Goal: Information Seeking & Learning: Check status

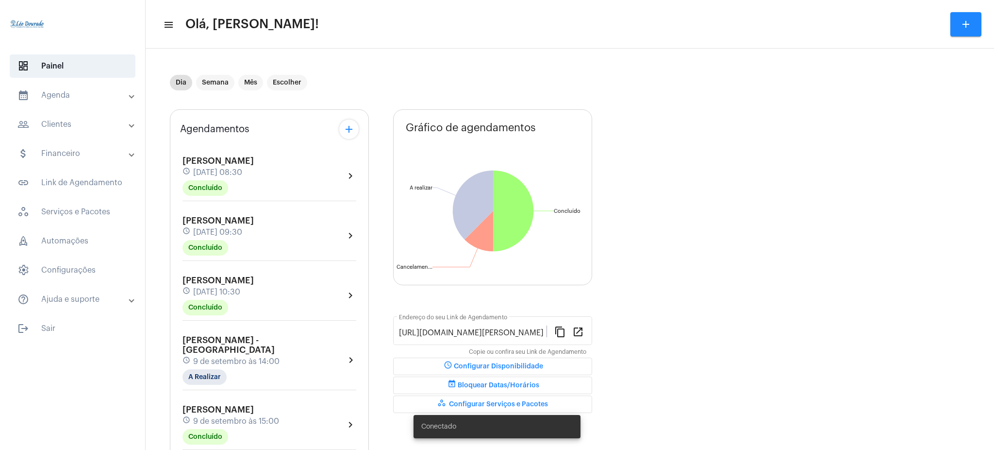
click at [56, 84] on mat-expansion-panel-header "calendar_month_outlined Agenda" at bounding box center [75, 95] width 139 height 23
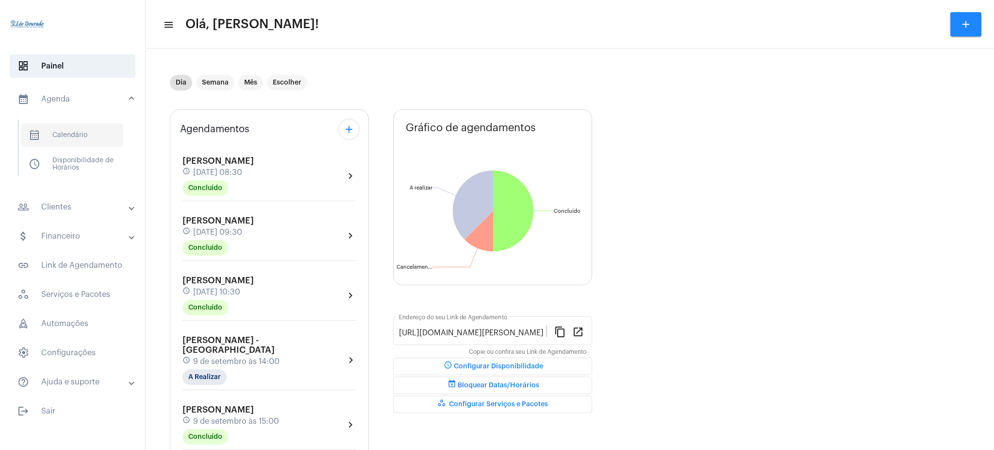
click at [90, 130] on span "calendar_month_outlined Calendário" at bounding box center [72, 134] width 102 height 23
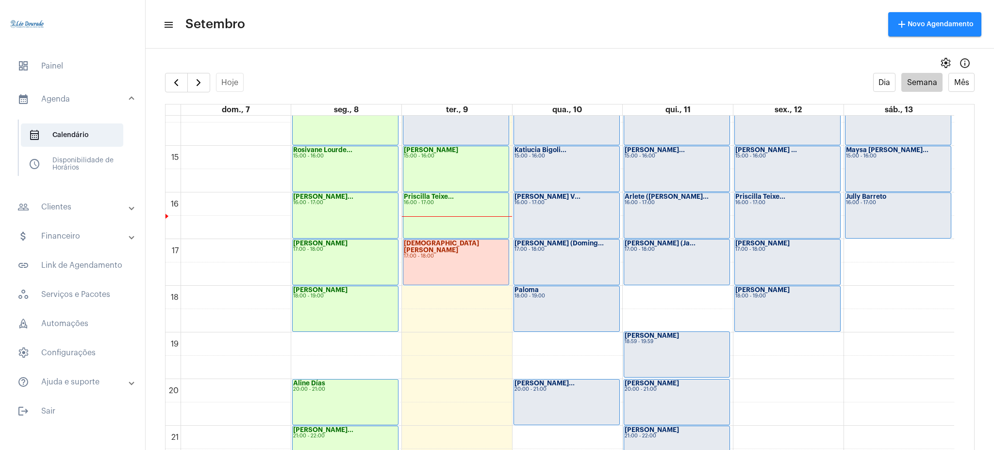
scroll to position [667, 0]
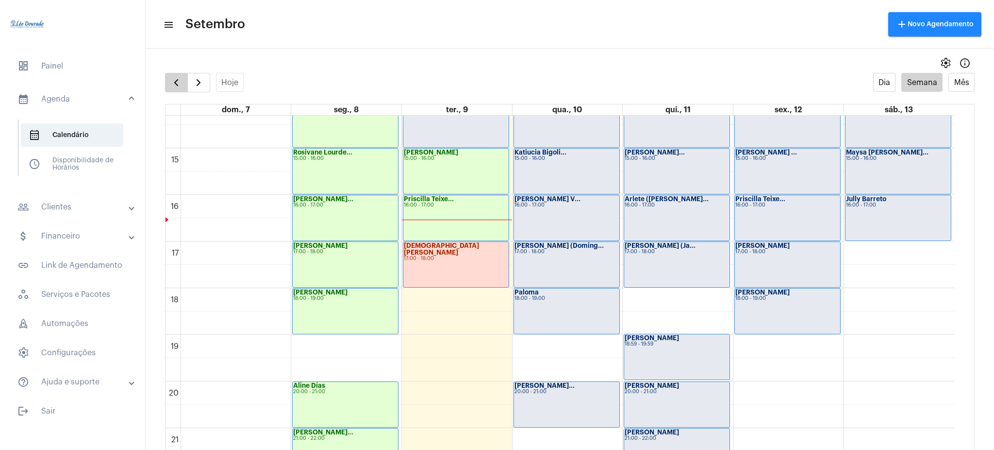
drag, startPoint x: 164, startPoint y: 80, endPoint x: 171, endPoint y: 79, distance: 7.0
click at [171, 79] on full-calendar "Hoje Dia Semana Mês dom., 7 seg., 8 ter., 9 qua., 10 qui., 11 sex., 12 sáb., 13…" at bounding box center [570, 271] width 849 height 396
click at [171, 79] on span "button" at bounding box center [176, 83] width 12 height 12
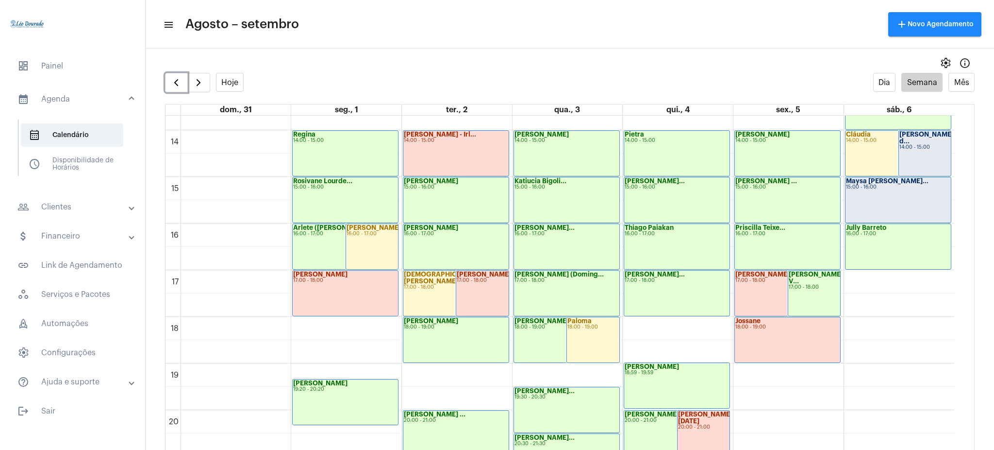
scroll to position [631, 0]
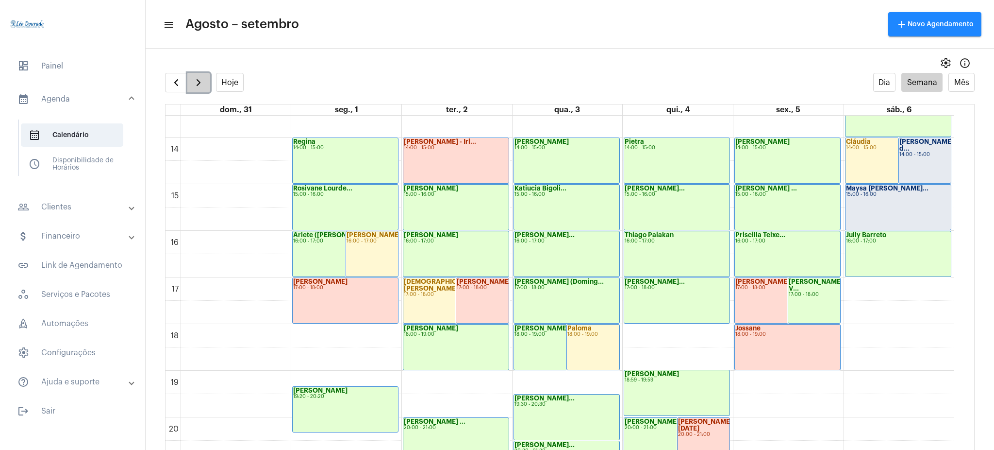
click at [191, 78] on button "button" at bounding box center [198, 82] width 23 height 19
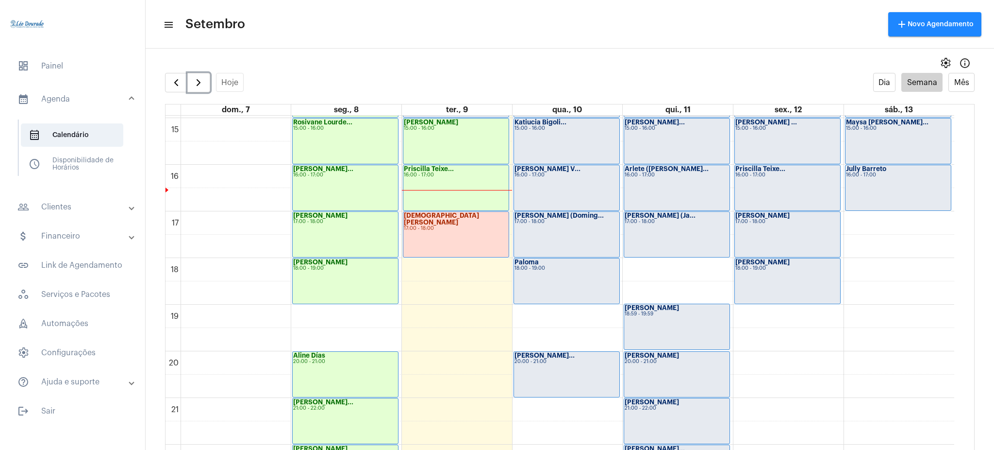
scroll to position [693, 0]
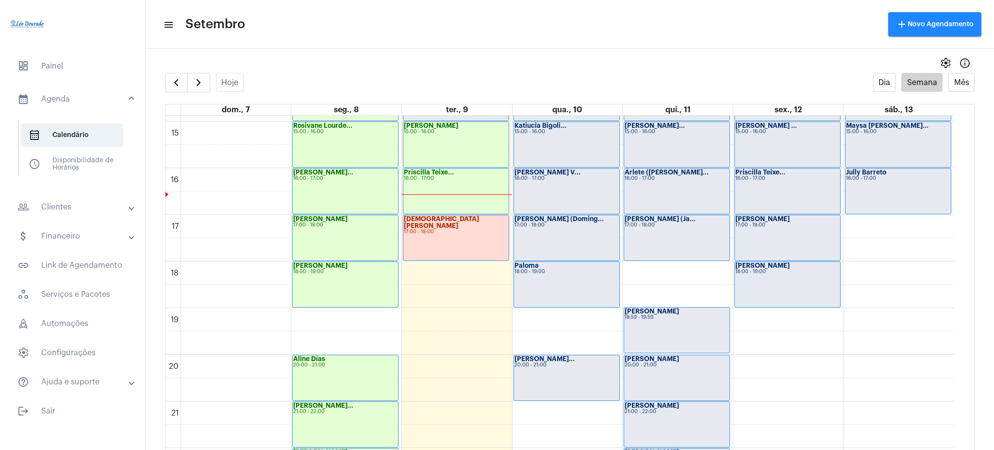
click at [80, 197] on mat-expansion-panel-header "people_outline Clientes" at bounding box center [75, 206] width 139 height 23
click at [78, 159] on span "people_outline Meus Clientes" at bounding box center [72, 165] width 102 height 23
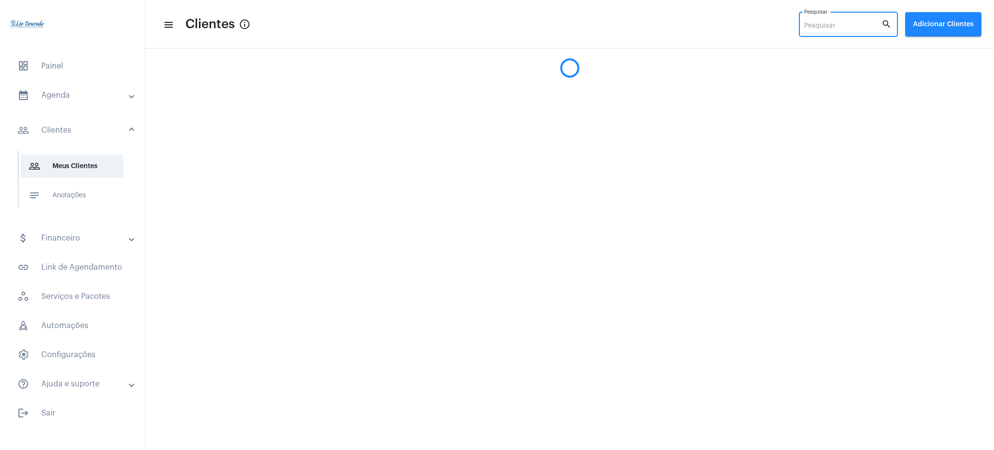
click at [816, 26] on input "Pesquisar" at bounding box center [842, 26] width 77 height 8
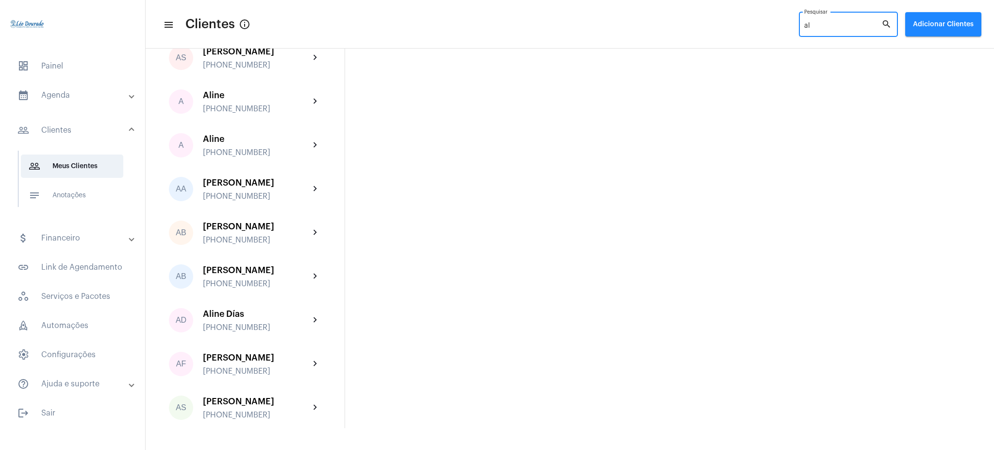
scroll to position [364, 0]
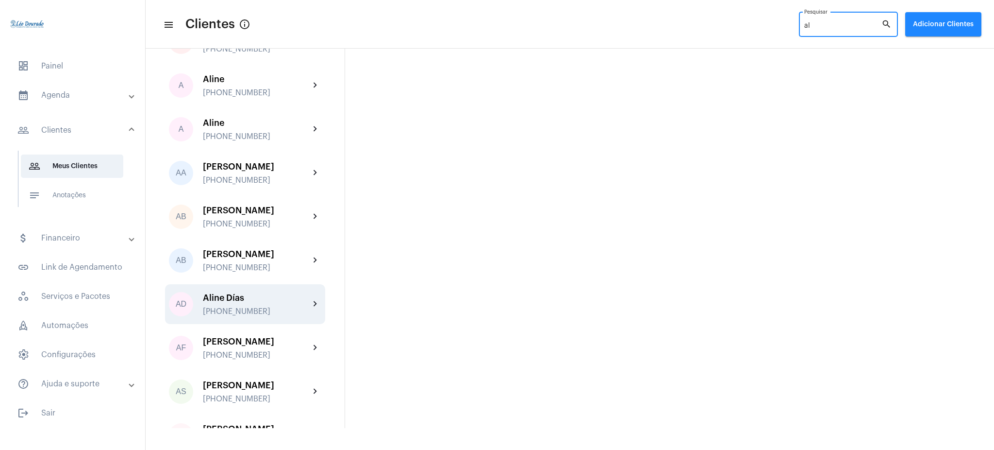
type input "al"
click at [310, 310] on mat-icon "chevron_right" at bounding box center [316, 304] width 12 height 12
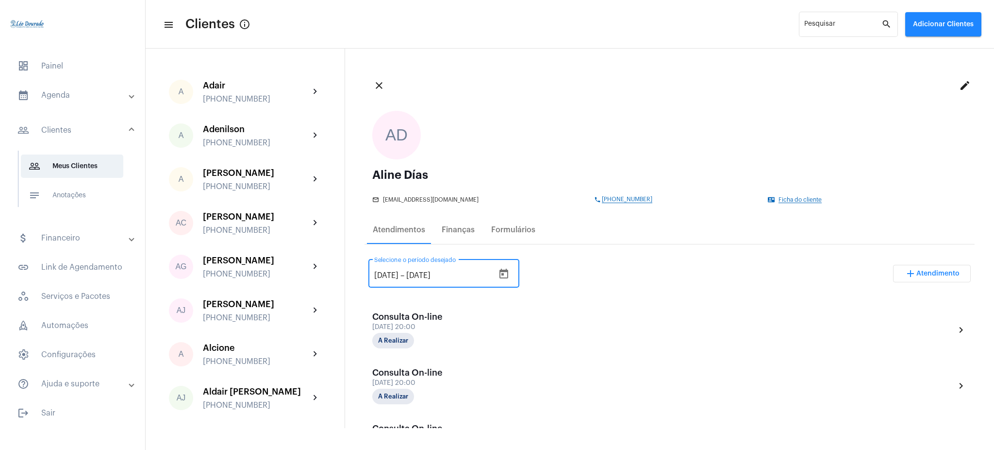
click at [383, 271] on input "[DATE]" at bounding box center [386, 275] width 24 height 9
click at [385, 274] on input "[DATE]" at bounding box center [386, 275] width 24 height 9
click at [376, 273] on input "[DATE]" at bounding box center [386, 275] width 24 height 9
type input "[DATE]"
click at [566, 278] on div "[DATE] [DATE] – [DATE] Selecione o período desejado add Atendimento" at bounding box center [670, 277] width 603 height 46
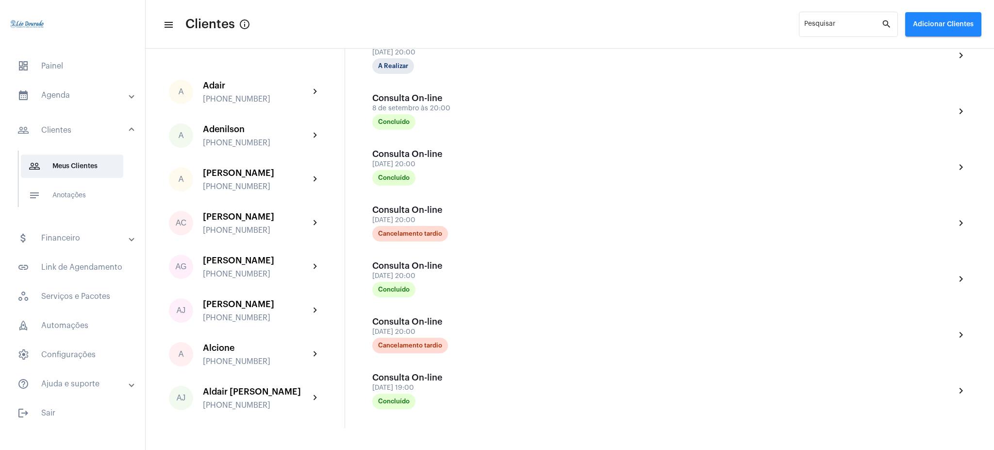
scroll to position [314, 0]
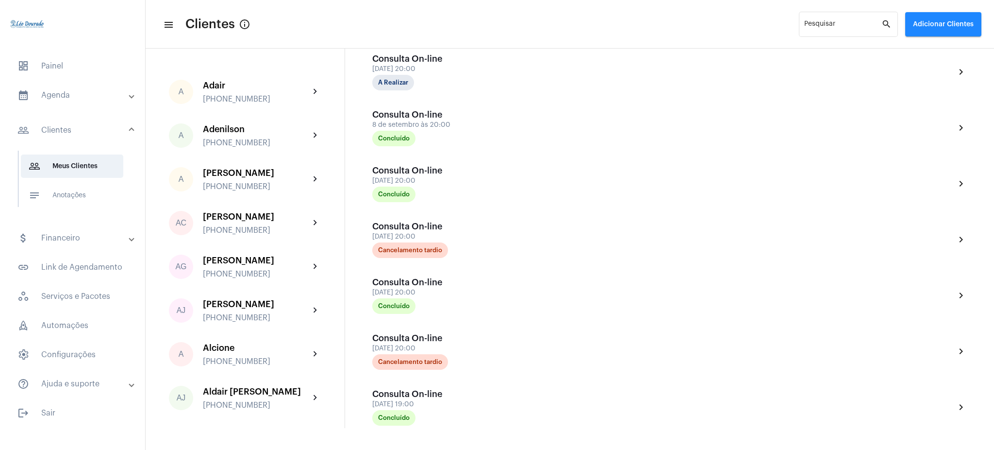
click at [88, 96] on mat-panel-title "calendar_month_outlined Agenda" at bounding box center [73, 95] width 112 height 12
click at [73, 134] on span "calendar_month_outlined Calendário" at bounding box center [72, 134] width 102 height 23
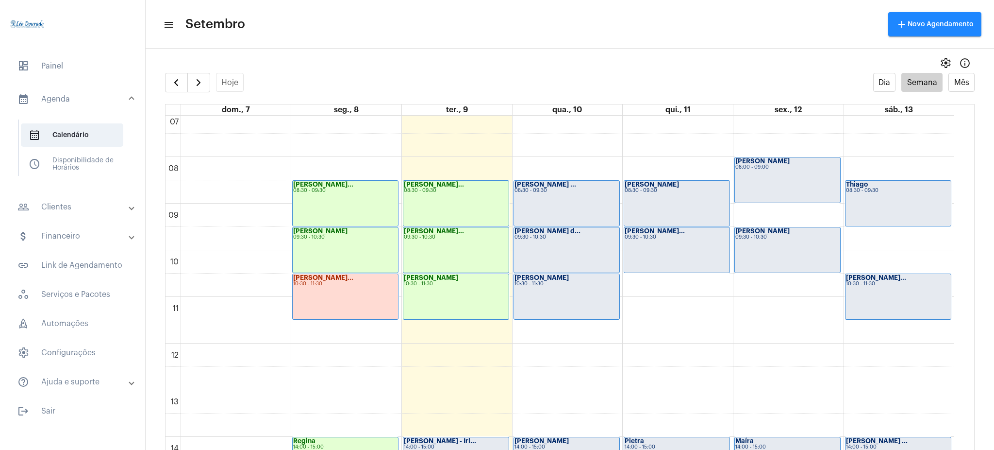
scroll to position [330, 0]
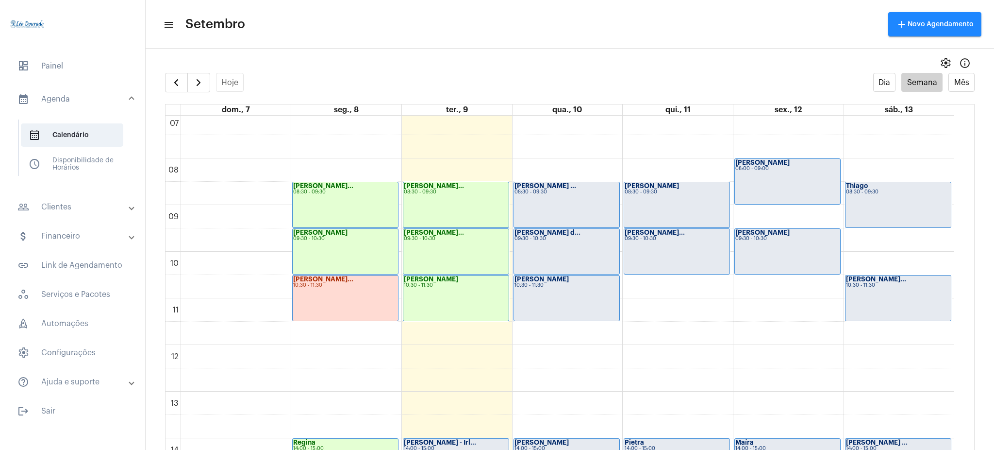
click at [438, 205] on div "[PERSON_NAME]... 08:30 - 09:30" at bounding box center [455, 204] width 105 height 45
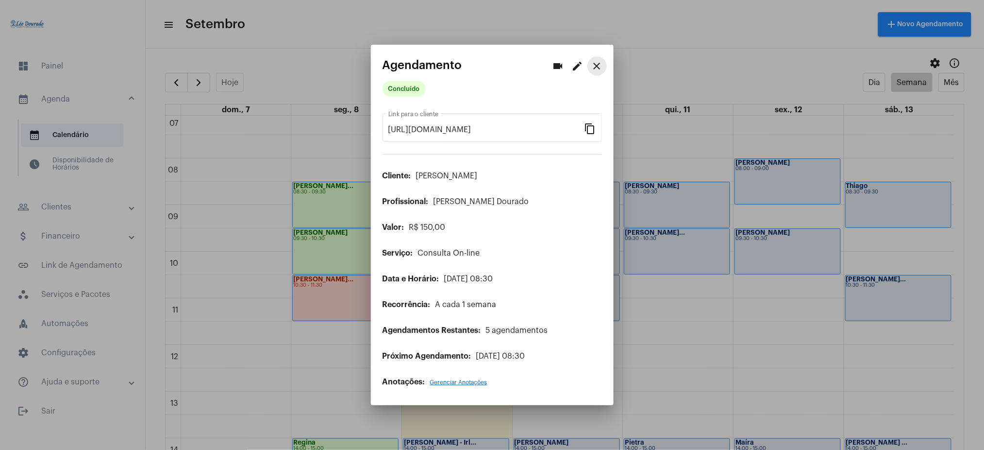
click at [596, 65] on mat-icon "close" at bounding box center [597, 66] width 12 height 12
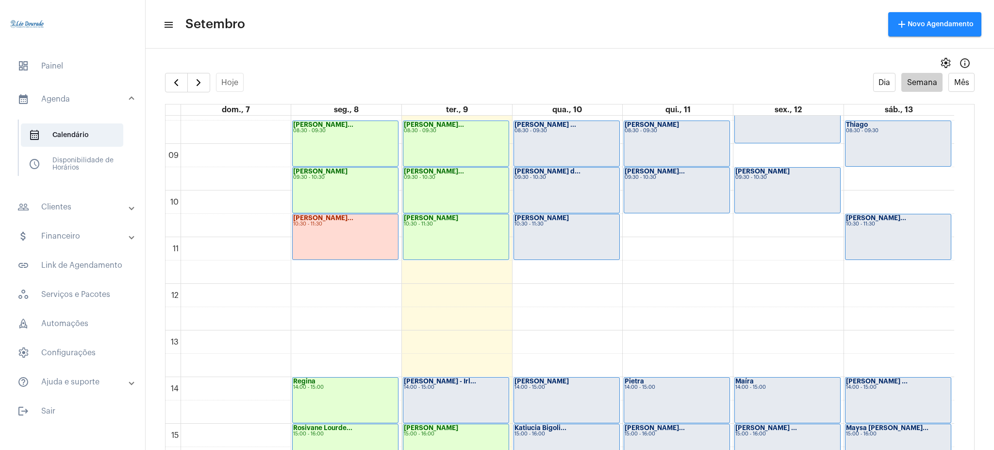
scroll to position [393, 0]
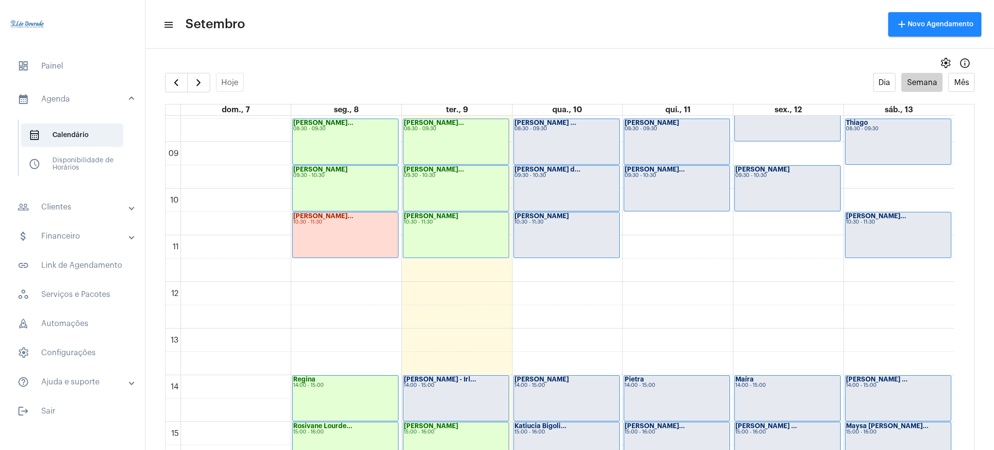
click at [477, 411] on div "[PERSON_NAME] - Irl... 14:00 - 15:00" at bounding box center [455, 397] width 105 height 45
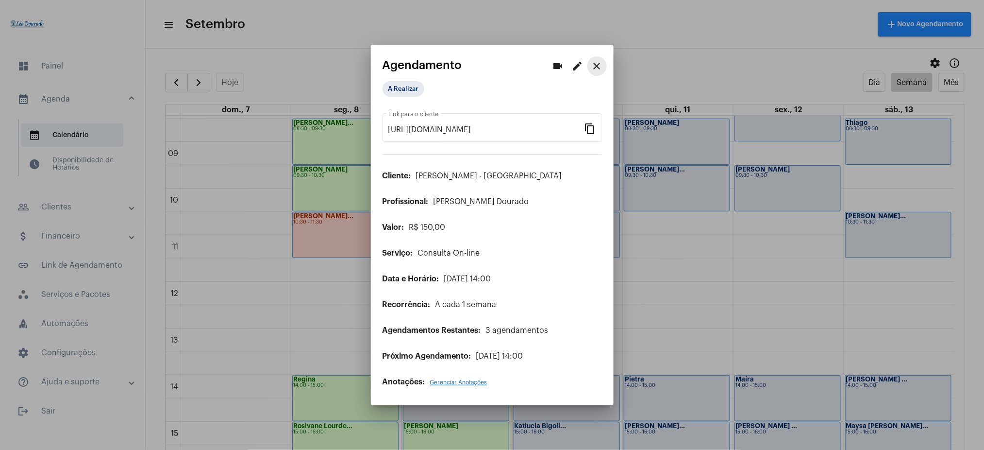
click at [598, 65] on mat-icon "close" at bounding box center [597, 66] width 12 height 12
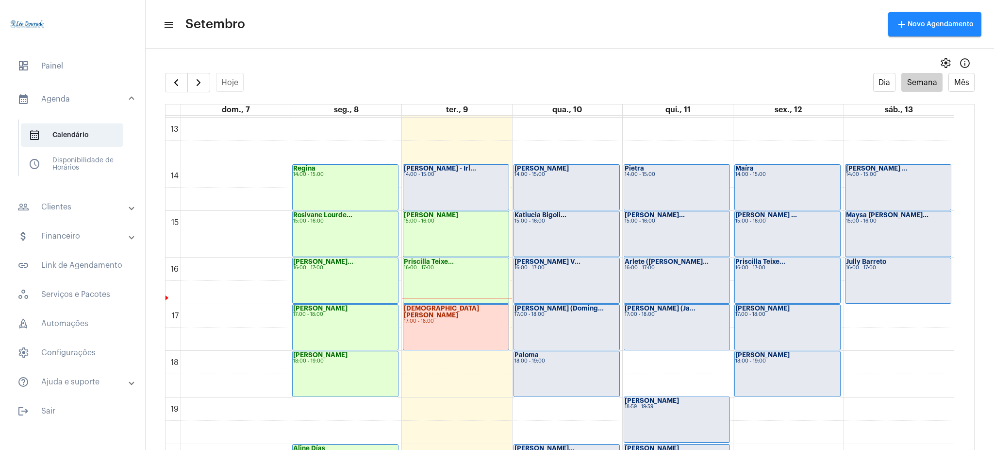
scroll to position [704, 0]
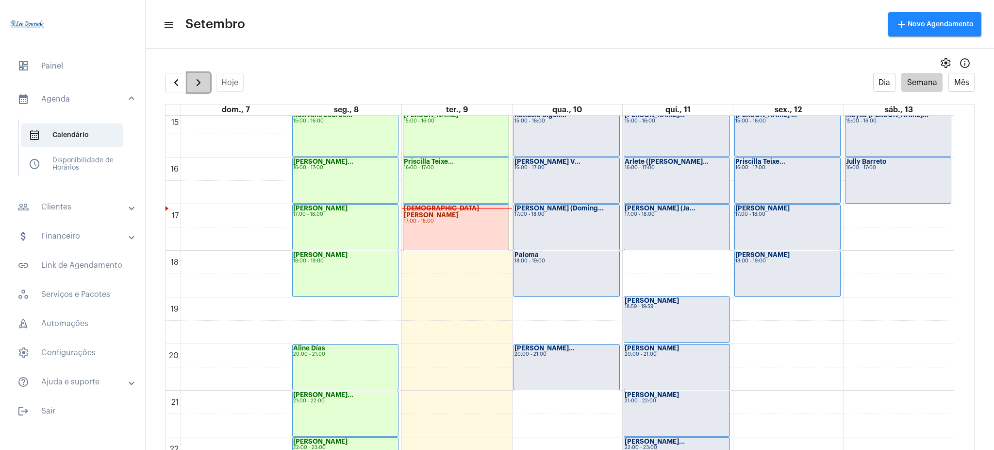
click at [193, 80] on span "button" at bounding box center [199, 83] width 12 height 12
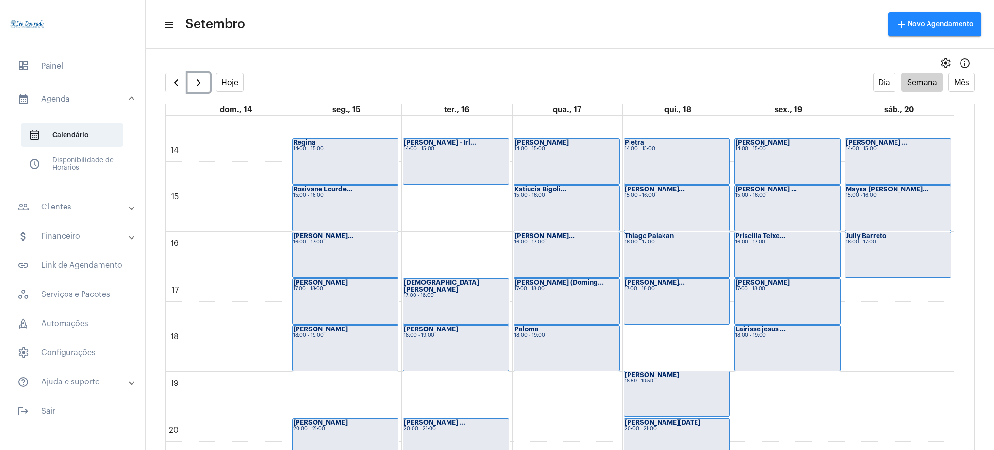
scroll to position [633, 0]
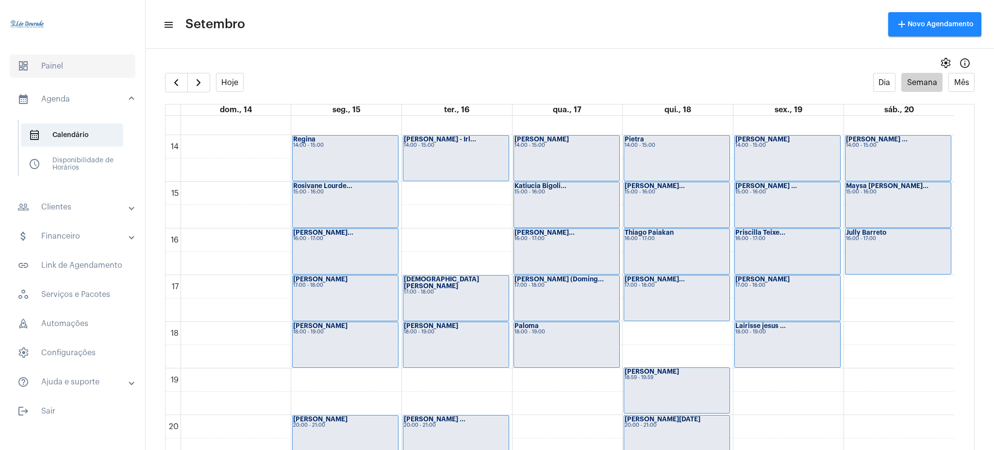
click at [28, 70] on span "dashboard" at bounding box center [23, 66] width 12 height 12
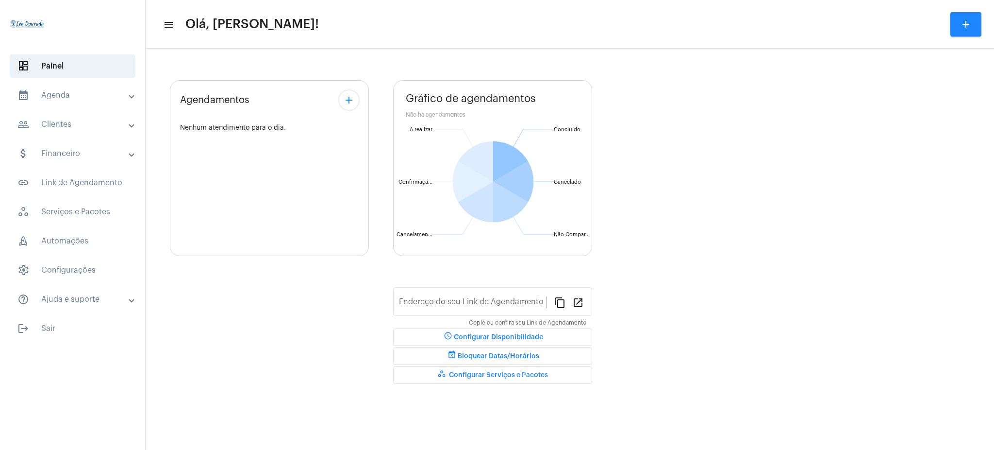
type input "[URL][DOMAIN_NAME][PERSON_NAME]"
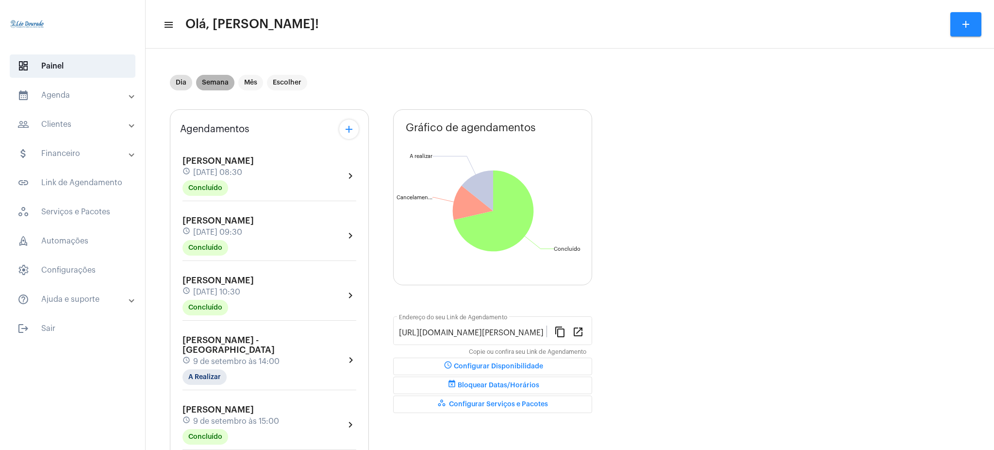
click at [208, 82] on mat-chip "Semana" at bounding box center [215, 83] width 38 height 16
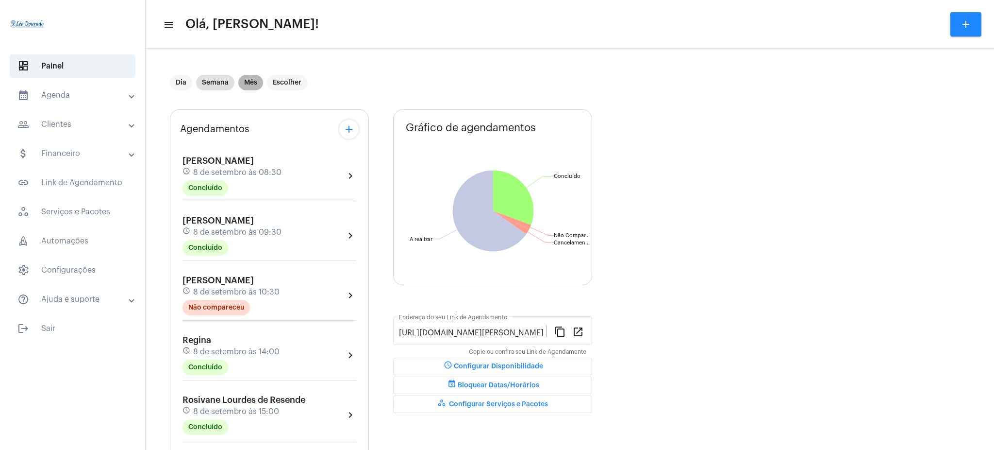
click at [247, 81] on mat-chip "Mês" at bounding box center [250, 83] width 25 height 16
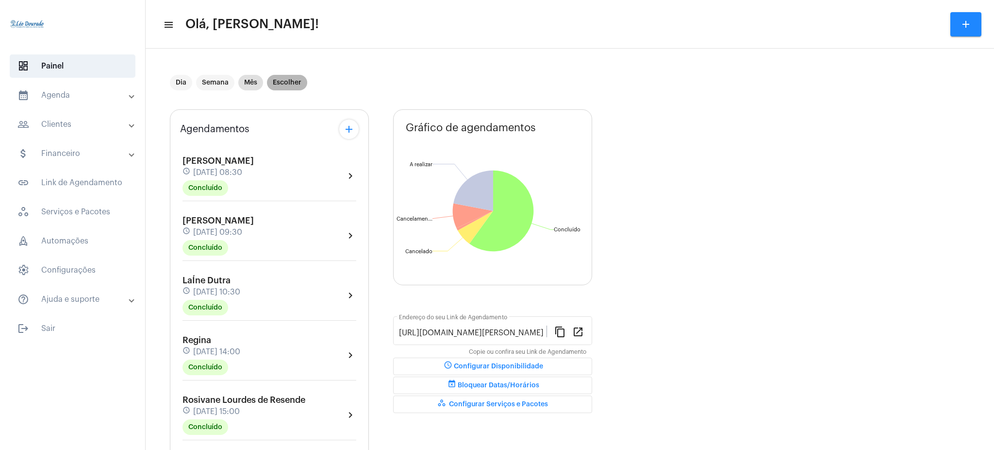
click at [271, 84] on mat-chip "Escolher" at bounding box center [287, 83] width 40 height 16
